Goal: Information Seeking & Learning: Learn about a topic

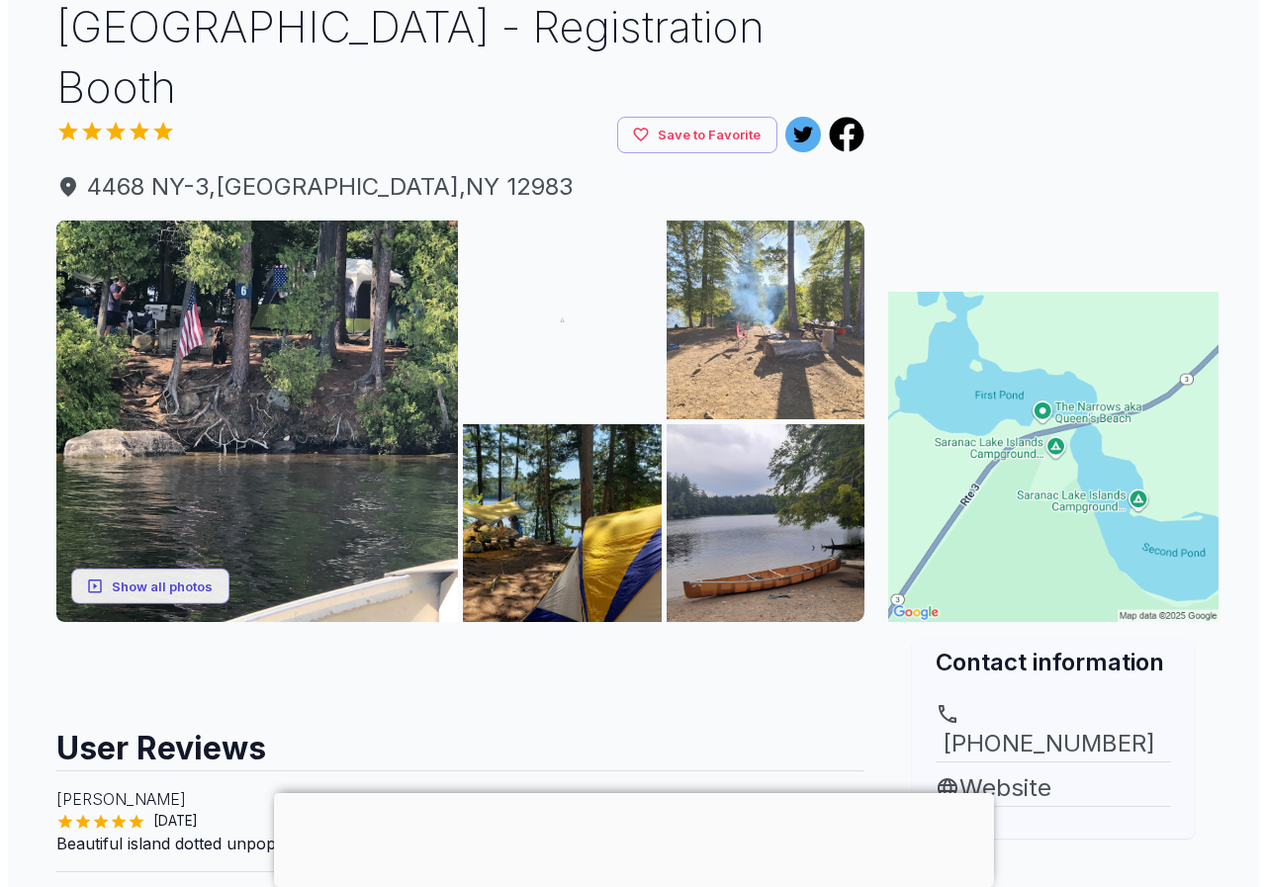
scroll to position [297, 0]
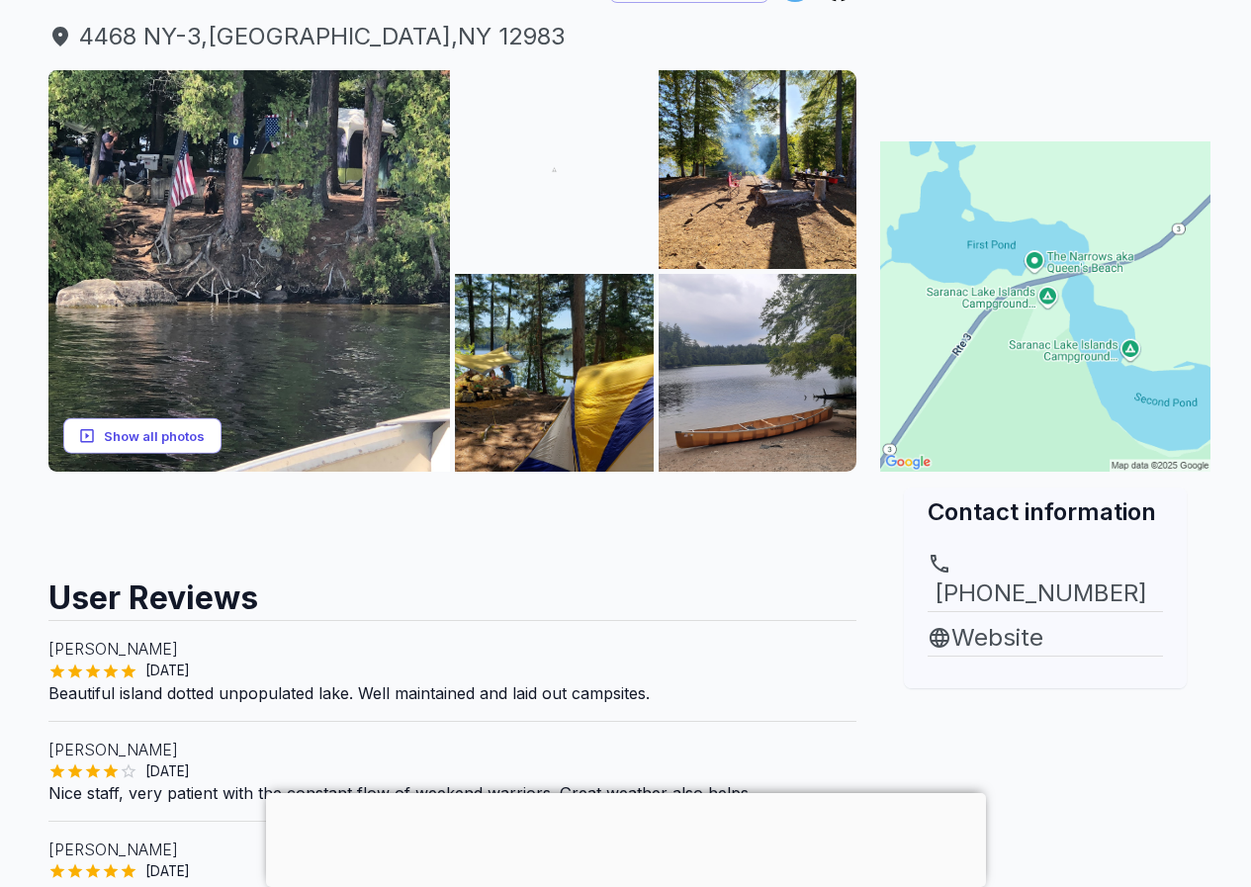
click at [169, 435] on button "Show all photos" at bounding box center [142, 435] width 158 height 37
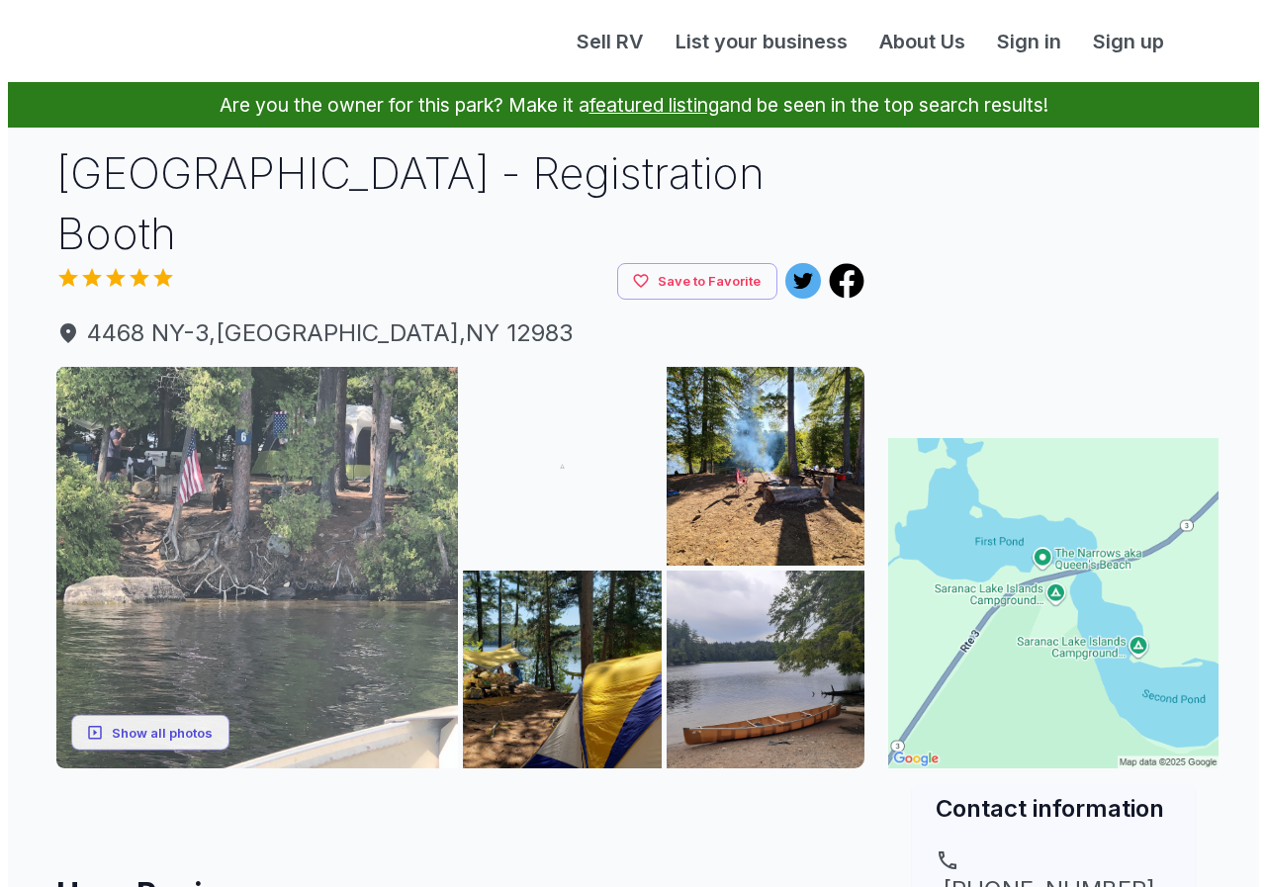
scroll to position [297, 0]
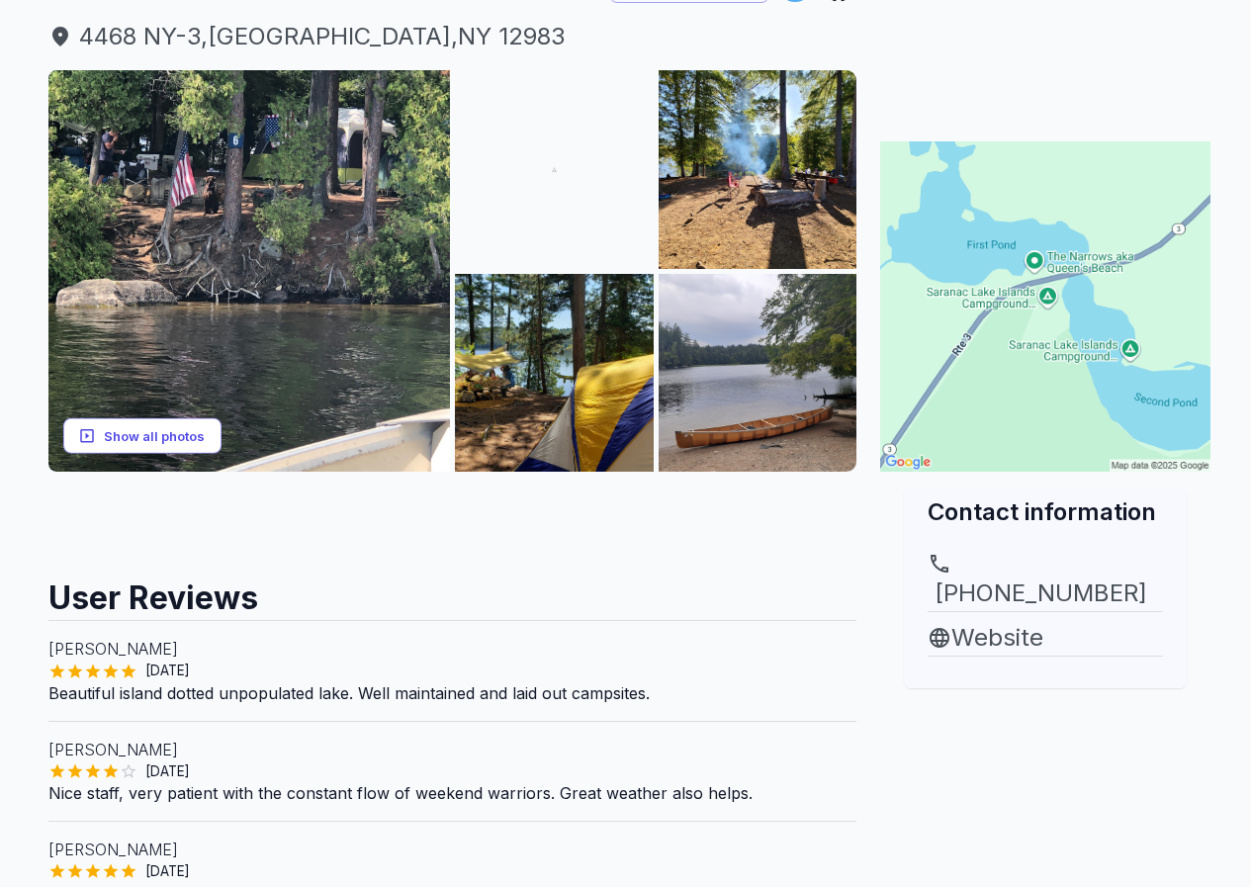
click at [171, 446] on button "Show all photos" at bounding box center [142, 435] width 158 height 37
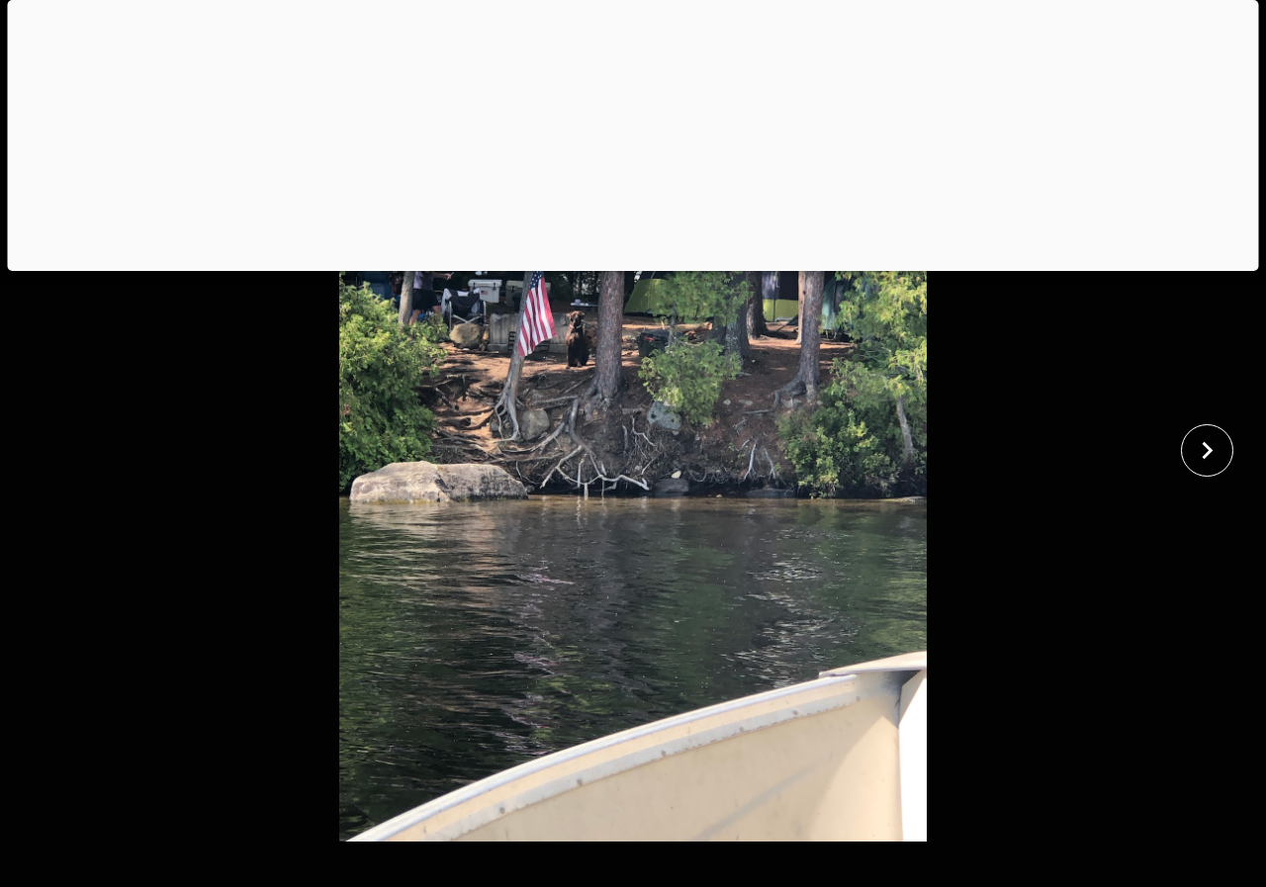
click at [620, 266] on div at bounding box center [633, 266] width 1251 height 0
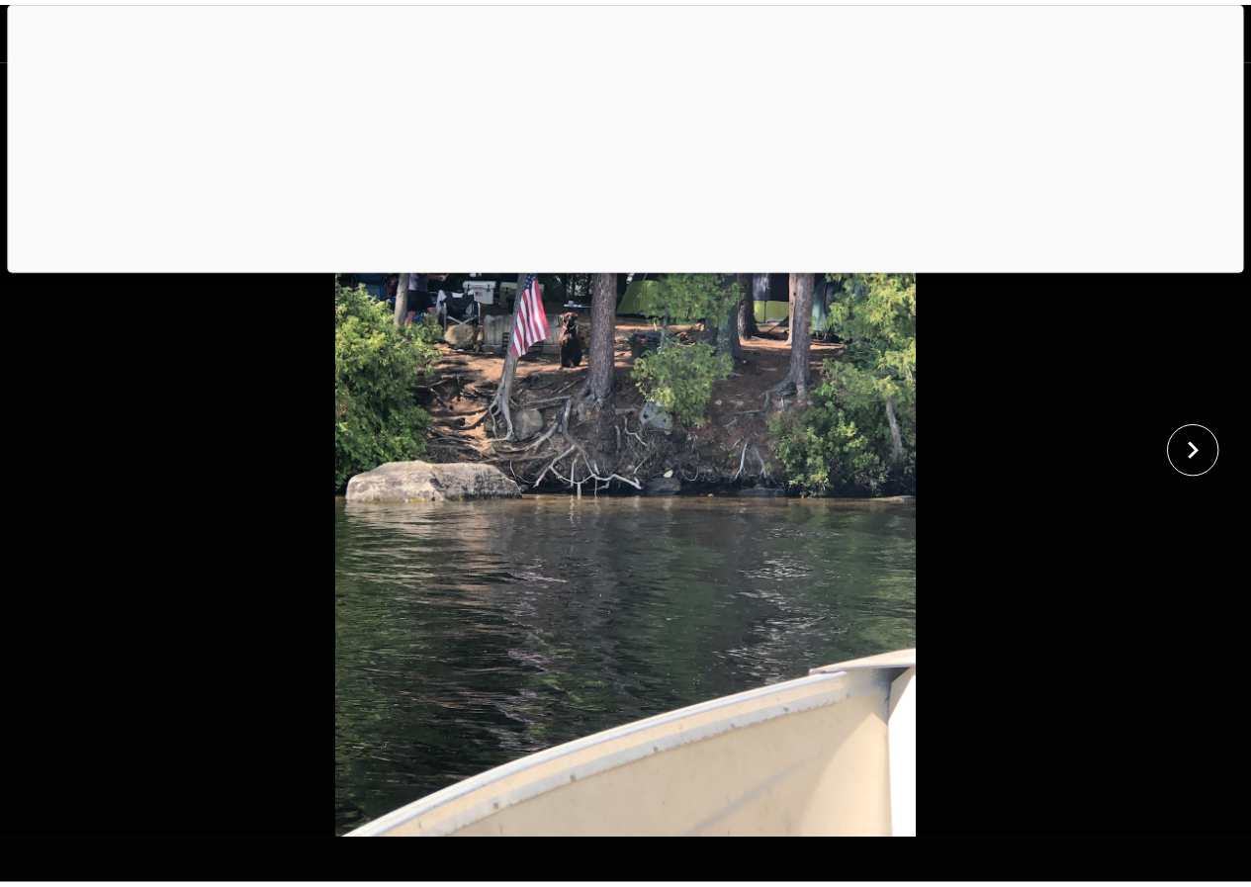
scroll to position [326, 0]
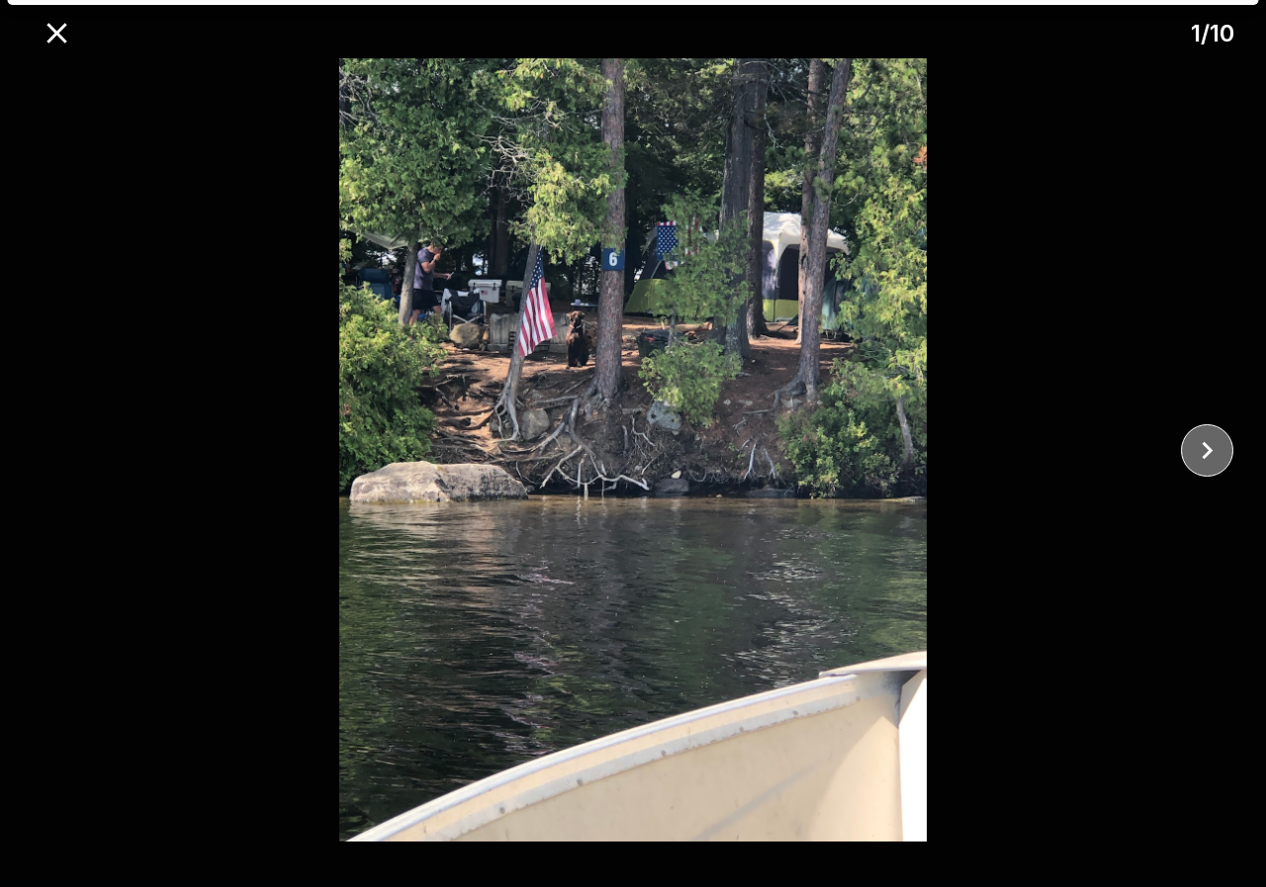
click at [1222, 450] on icon "close" at bounding box center [1207, 450] width 35 height 35
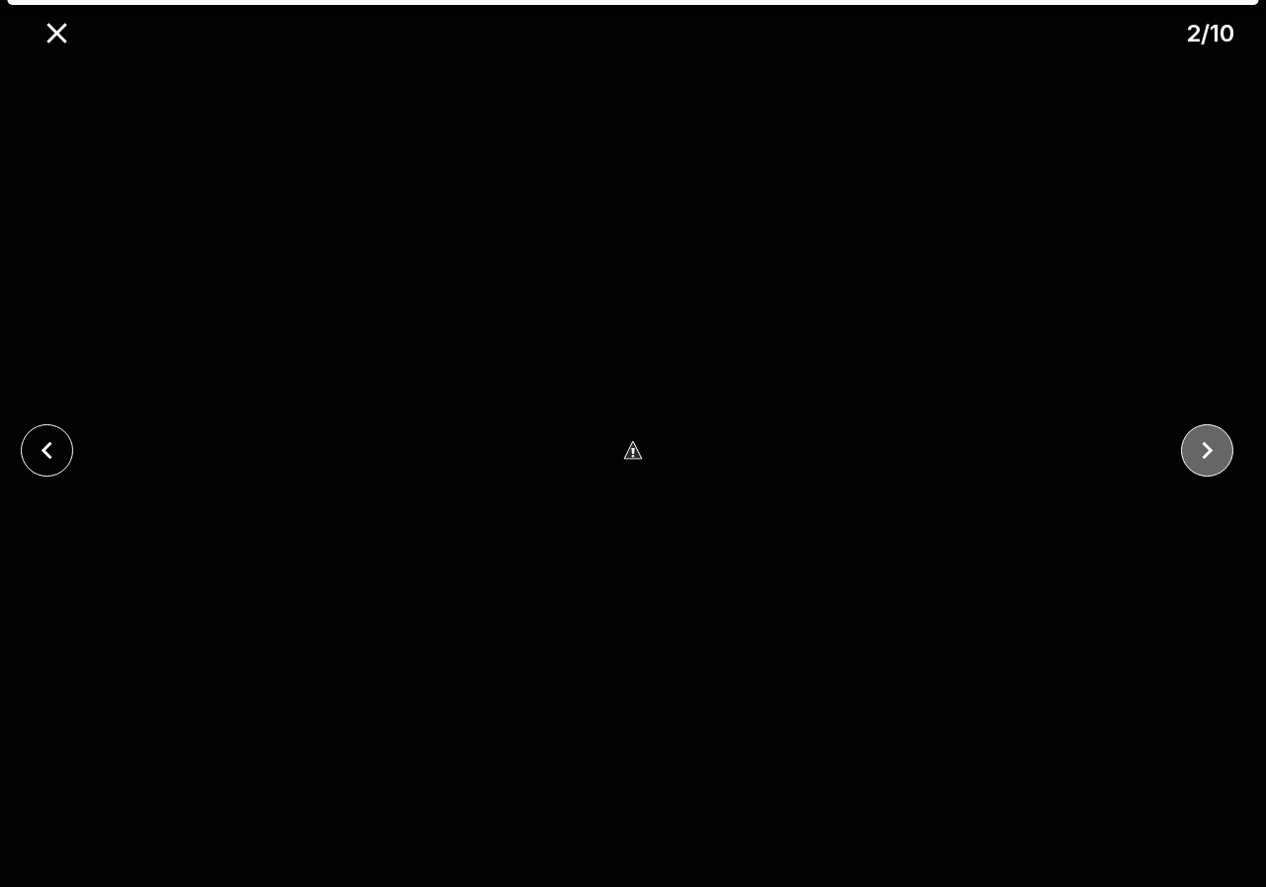
click at [1222, 450] on icon "close" at bounding box center [1207, 450] width 35 height 35
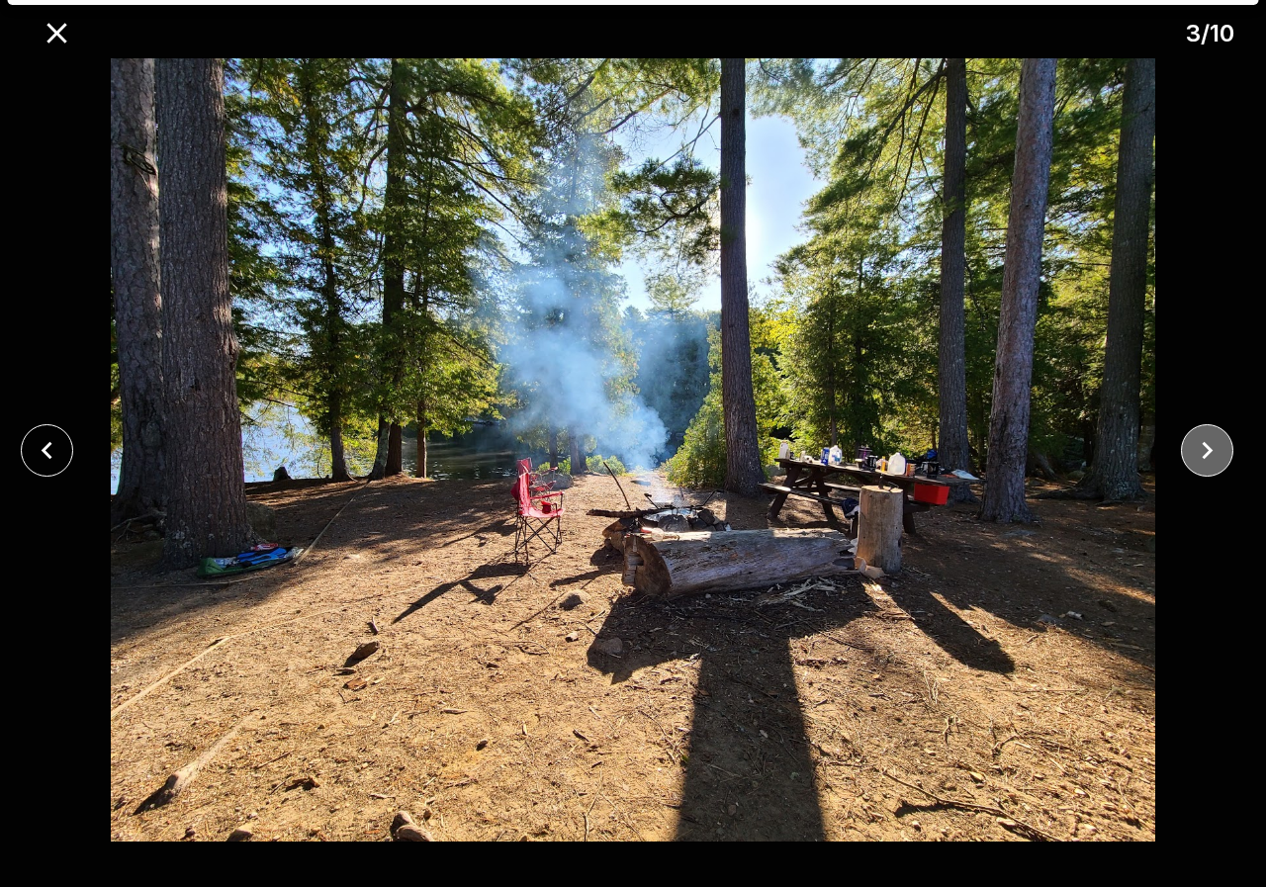
click at [1222, 450] on icon "close" at bounding box center [1207, 450] width 35 height 35
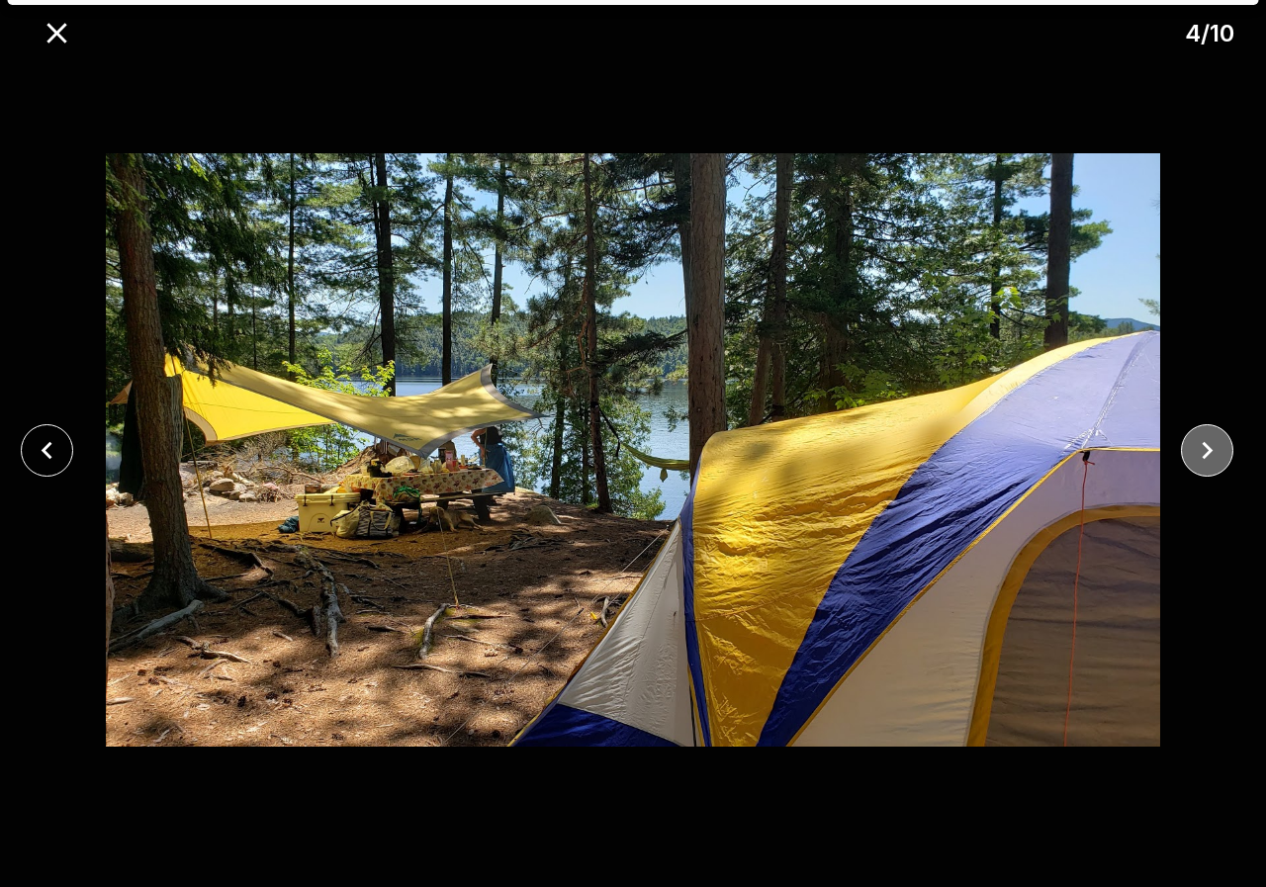
click at [1222, 450] on icon "close" at bounding box center [1207, 450] width 35 height 35
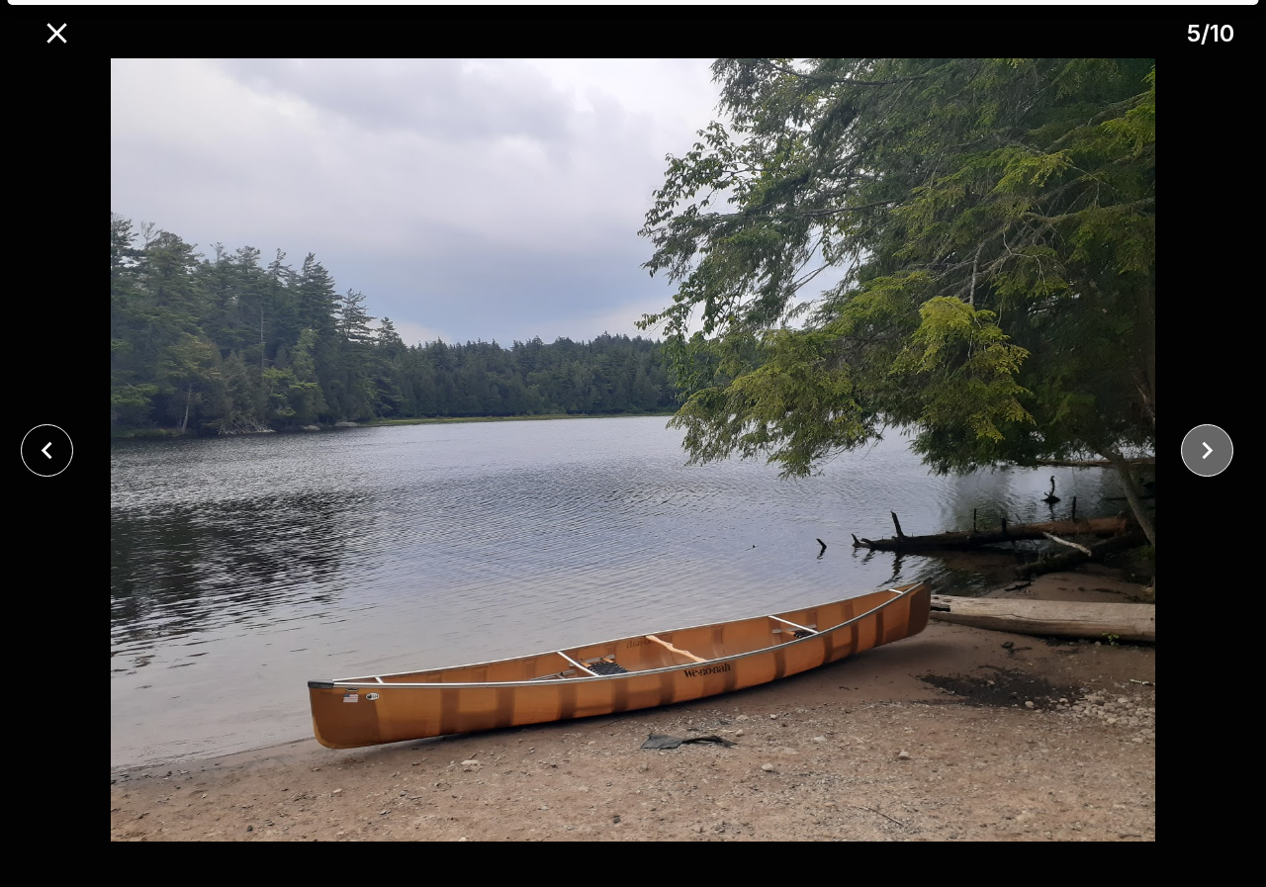
click at [1222, 450] on icon "close" at bounding box center [1207, 450] width 35 height 35
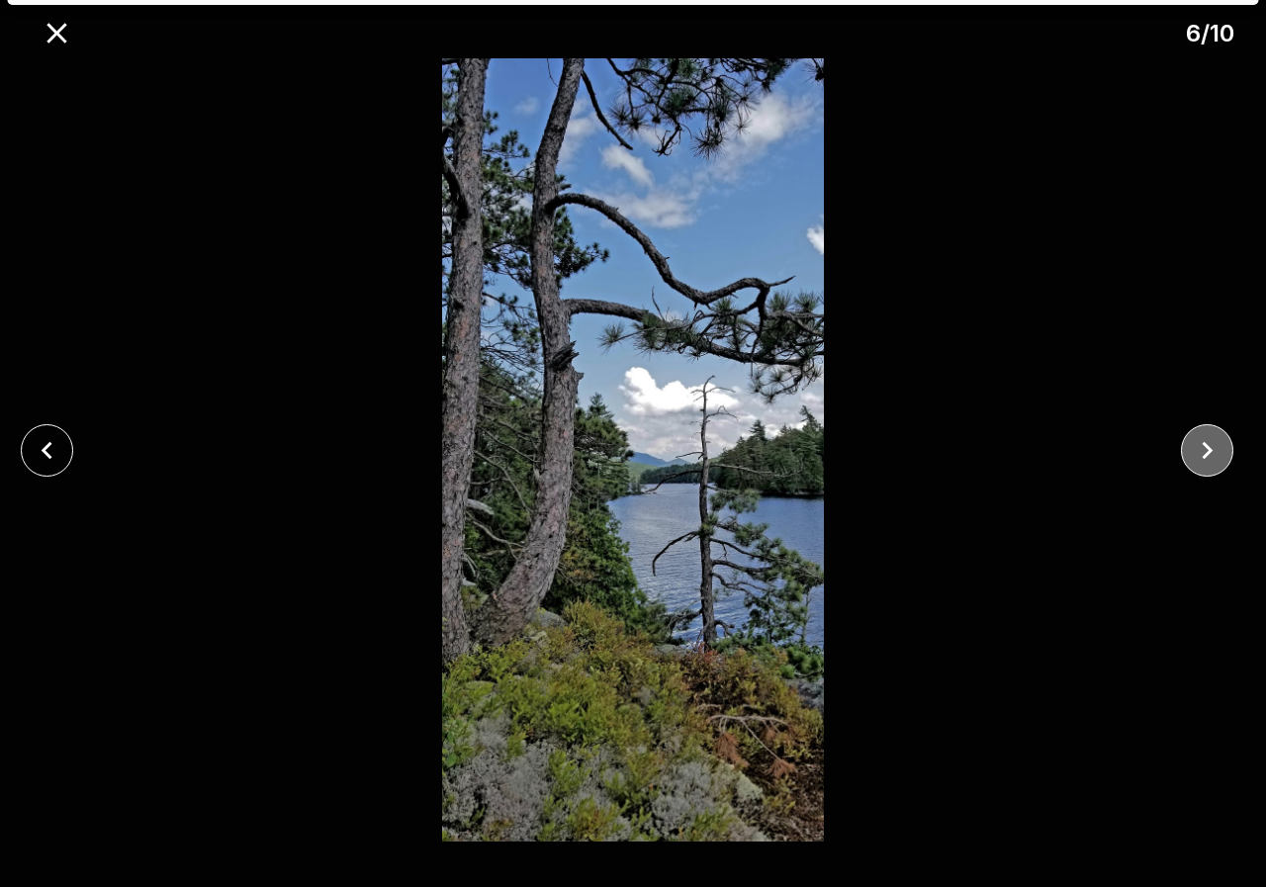
click at [1222, 450] on icon "close" at bounding box center [1207, 450] width 35 height 35
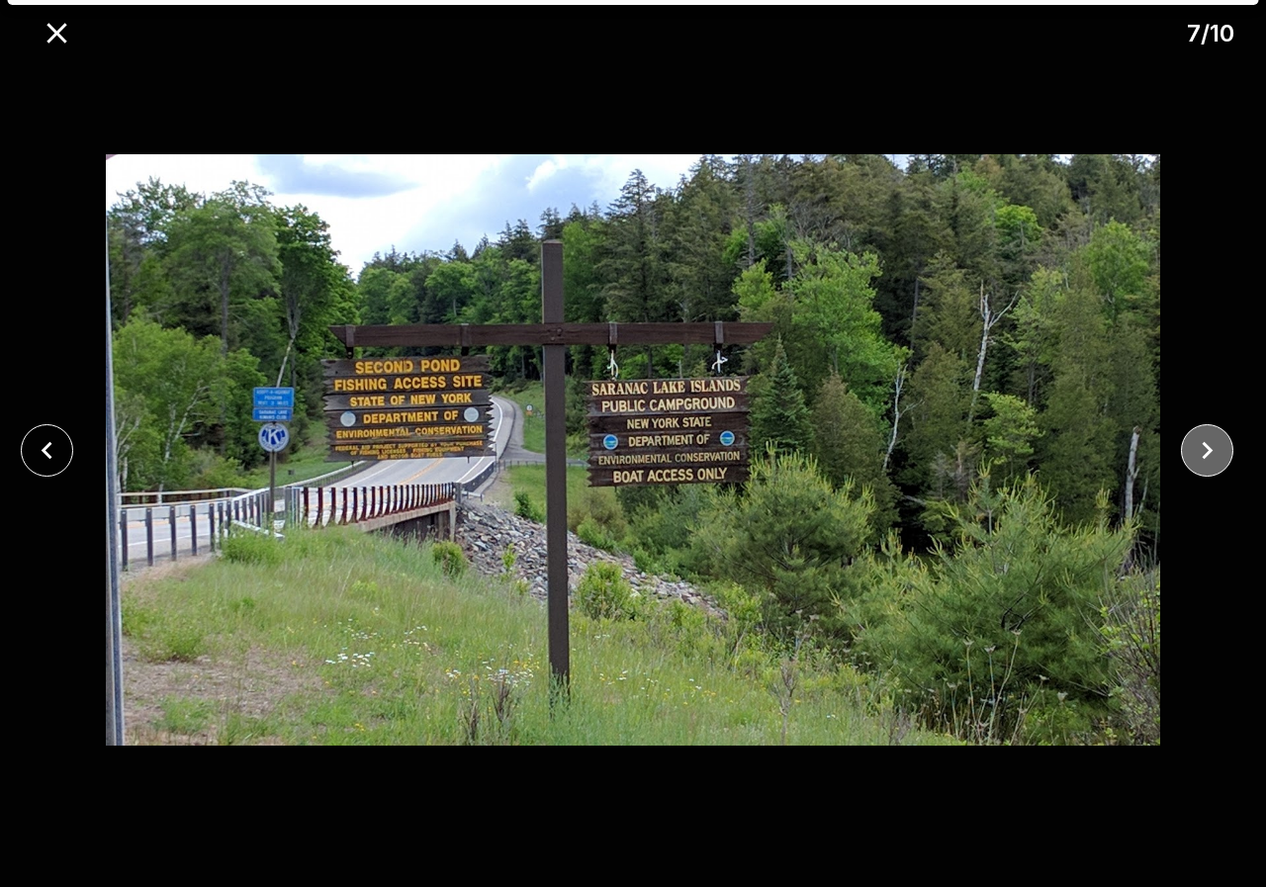
click at [1218, 444] on icon "close" at bounding box center [1207, 450] width 35 height 35
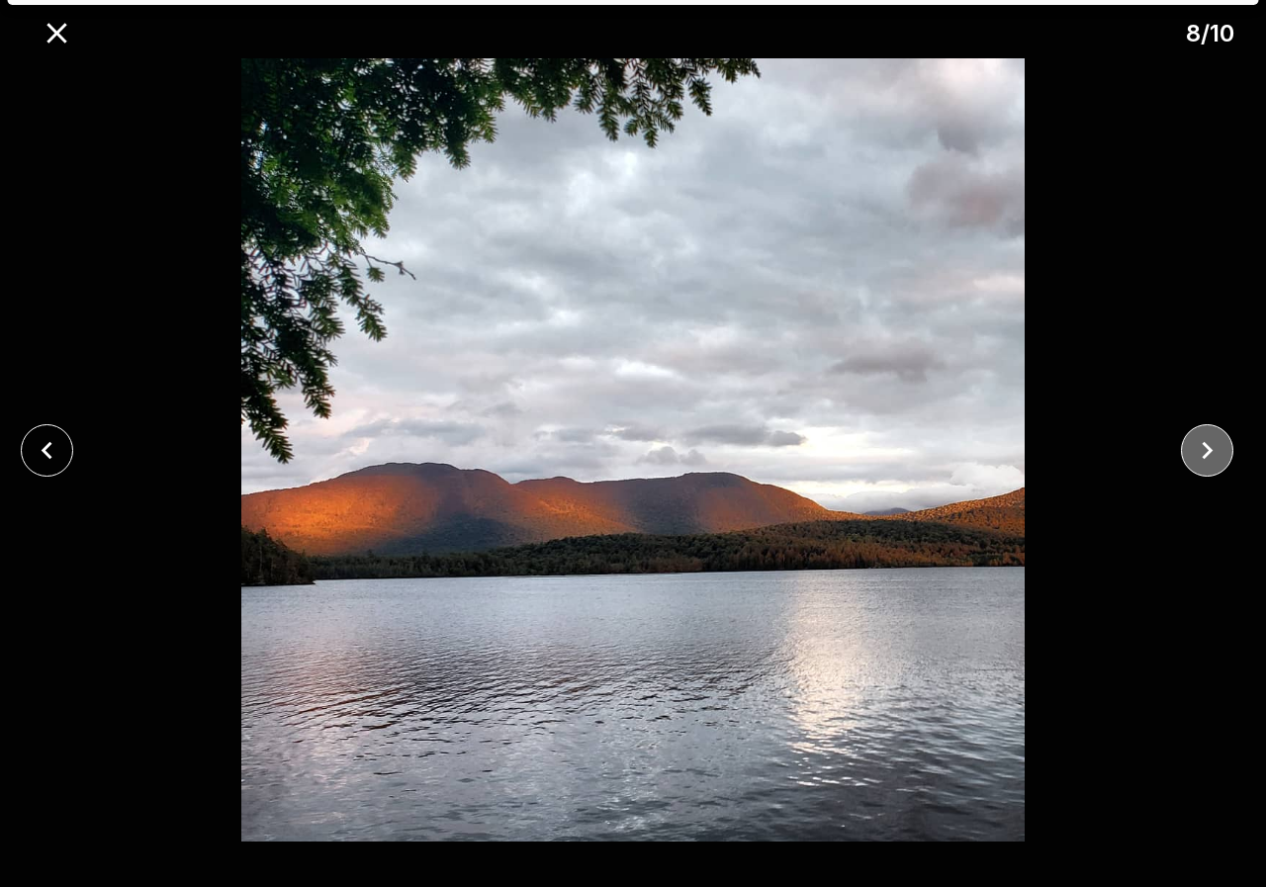
click at [1218, 445] on icon "close" at bounding box center [1207, 450] width 35 height 35
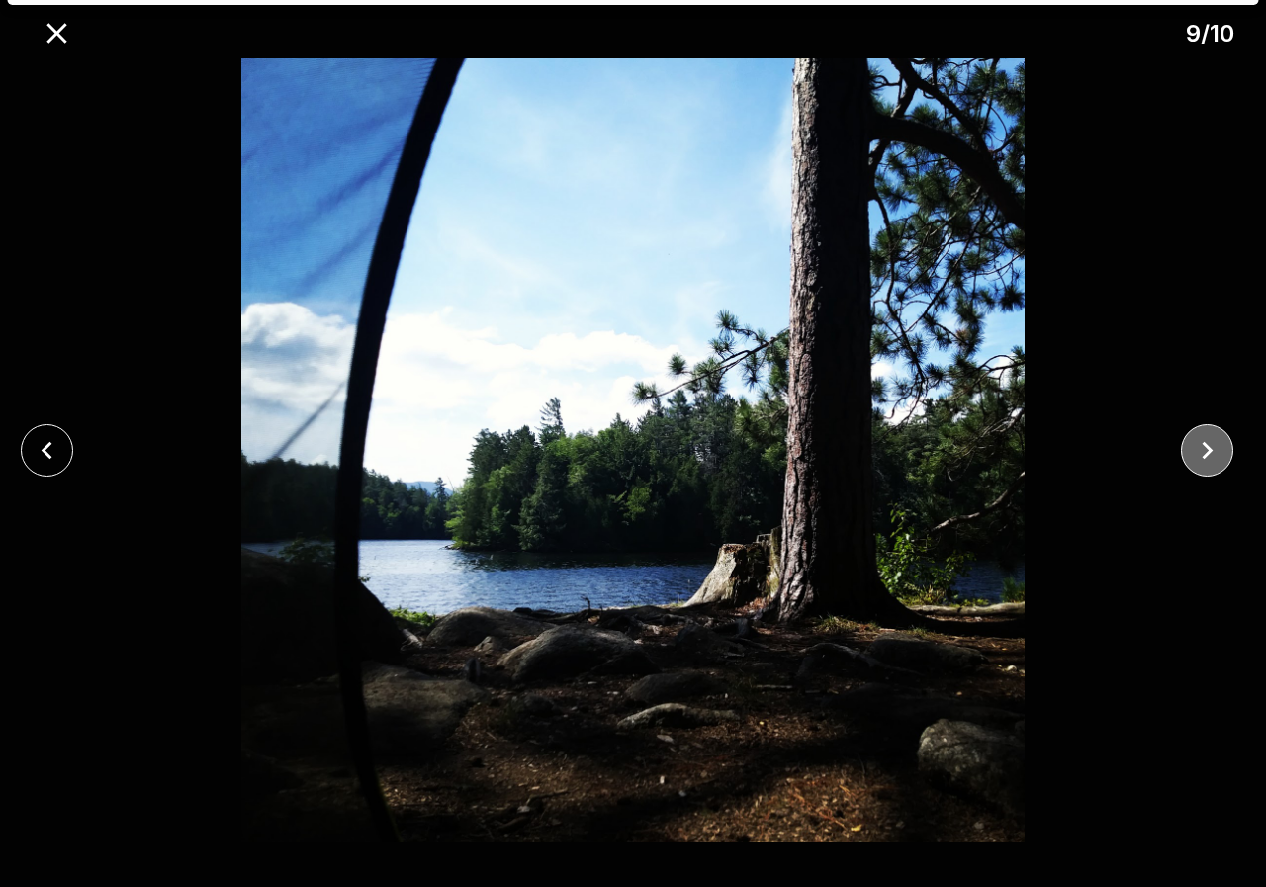
click at [1218, 445] on icon "close" at bounding box center [1207, 450] width 35 height 35
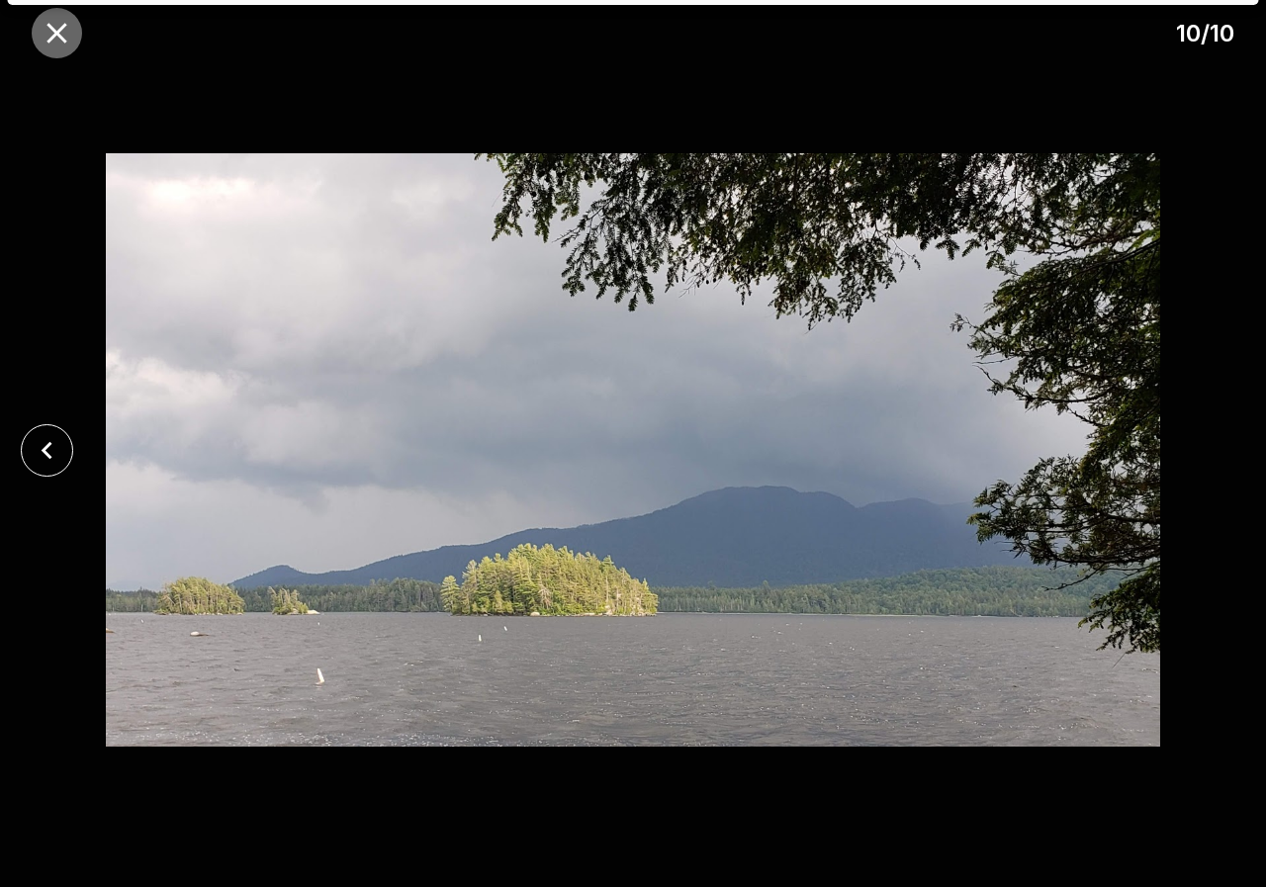
click at [62, 38] on icon "close" at bounding box center [56, 33] width 20 height 20
